Goal: Find specific page/section: Locate a particular part of the current website

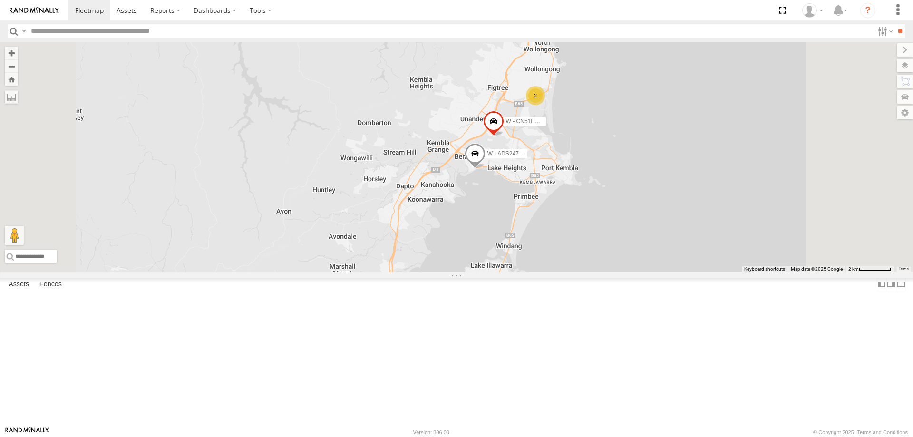
drag, startPoint x: 766, startPoint y: 185, endPoint x: 766, endPoint y: 230, distance: 44.2
click at [766, 230] on div "B - DG93WL - [PERSON_NAME] C - DTL91S - [PERSON_NAME] - CZ65YA - [PERSON_NAME] …" at bounding box center [456, 157] width 913 height 231
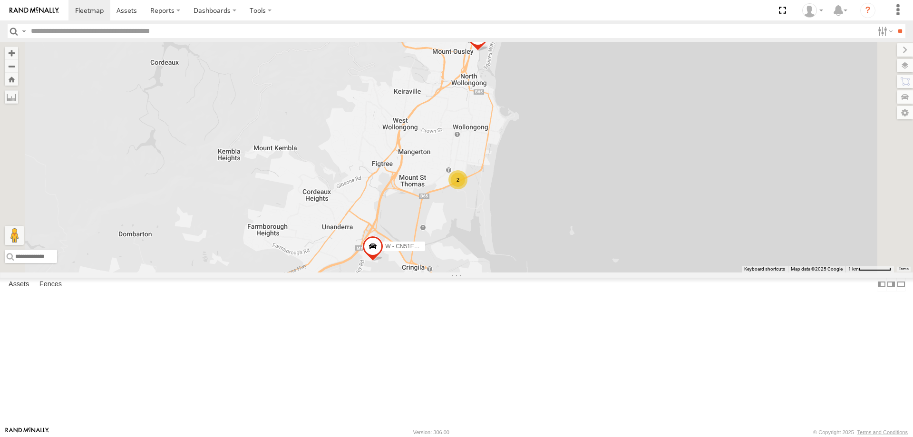
drag, startPoint x: 696, startPoint y: 190, endPoint x: 714, endPoint y: 233, distance: 46.7
click at [714, 233] on div "B - DG93WL - [PERSON_NAME] C - DTL91S - [PERSON_NAME] - CZ65YA - [PERSON_NAME] …" at bounding box center [456, 157] width 913 height 231
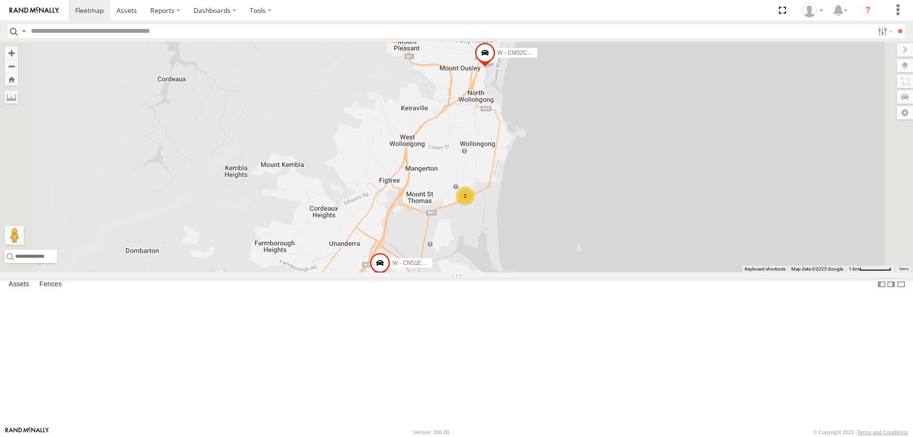
drag, startPoint x: 725, startPoint y: 222, endPoint x: 730, endPoint y: 233, distance: 12.2
click at [730, 233] on div "B - DG93WL - [PERSON_NAME] C - DTL91S - [PERSON_NAME] - CZ65YA - [PERSON_NAME] …" at bounding box center [456, 157] width 913 height 231
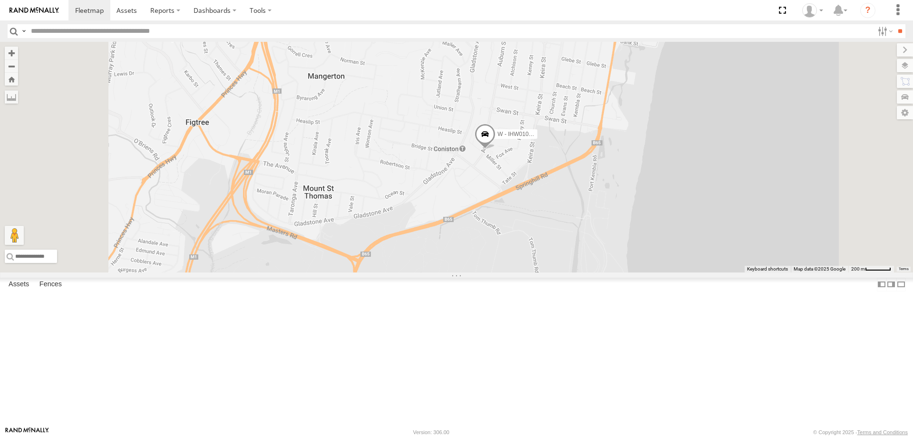
drag, startPoint x: 587, startPoint y: 223, endPoint x: 545, endPoint y: 264, distance: 58.1
click at [545, 264] on div "W - IHW010 - [PERSON_NAME]" at bounding box center [456, 157] width 913 height 231
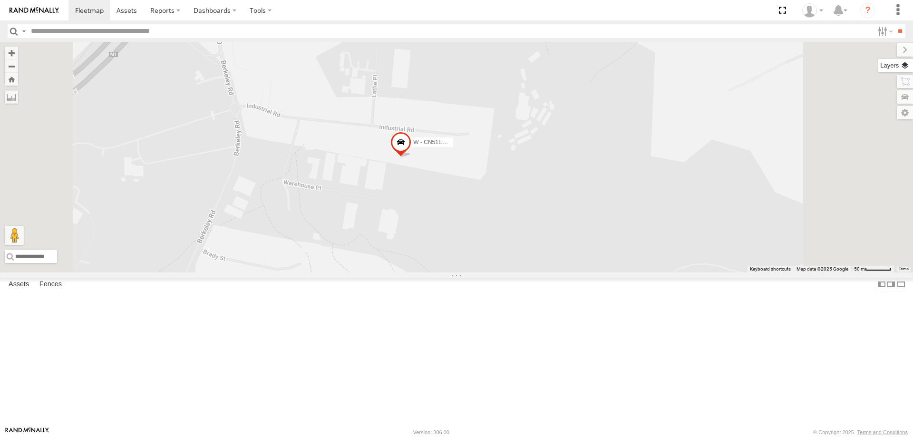
click at [904, 65] on label at bounding box center [895, 65] width 35 height 13
click at [0, 0] on label at bounding box center [0, 0] width 0 height 0
click at [0, 0] on span "Satellite" at bounding box center [0, 0] width 0 height 0
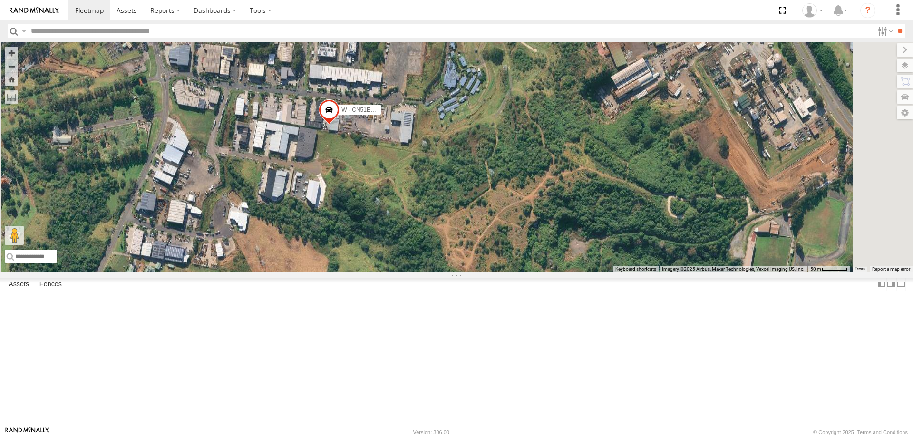
click at [0, 0] on span "Roadmap" at bounding box center [0, 0] width 0 height 0
